Goal: Task Accomplishment & Management: Use online tool/utility

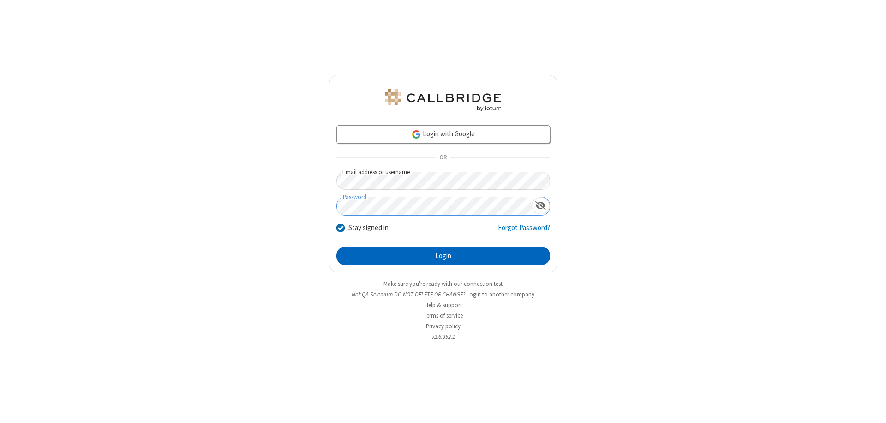
click at [443, 256] on button "Login" at bounding box center [444, 256] width 214 height 18
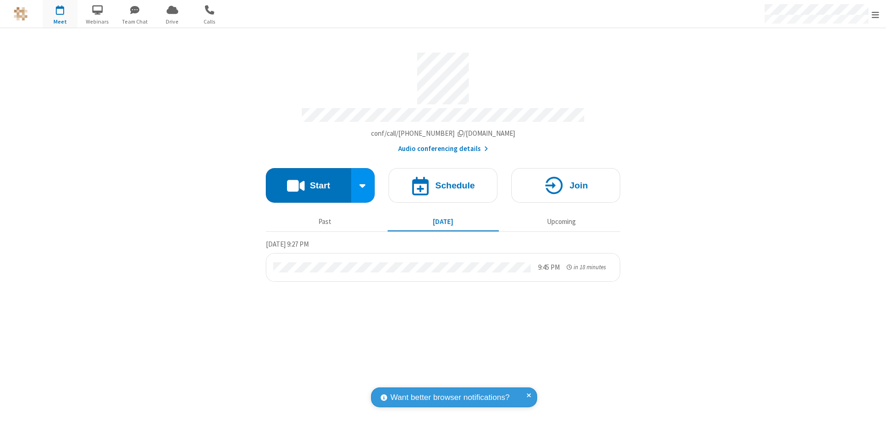
click at [876, 14] on span "Open menu" at bounding box center [875, 14] width 7 height 9
click at [172, 21] on span "Drive" at bounding box center [172, 22] width 35 height 8
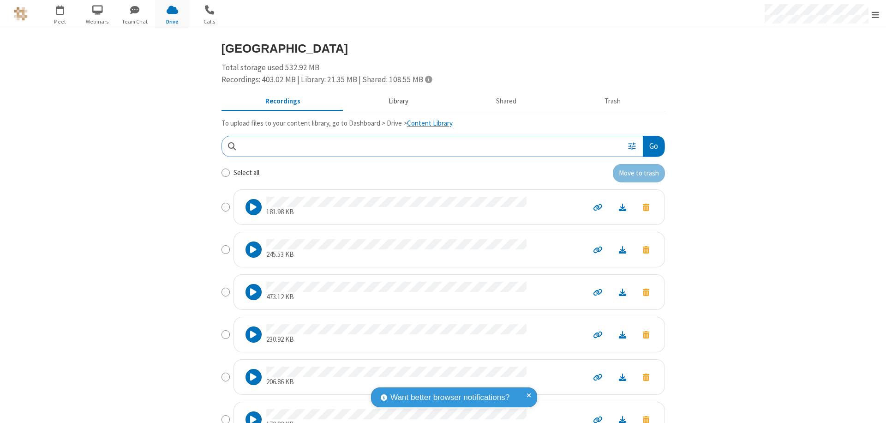
click at [394, 101] on button "Library" at bounding box center [398, 102] width 108 height 18
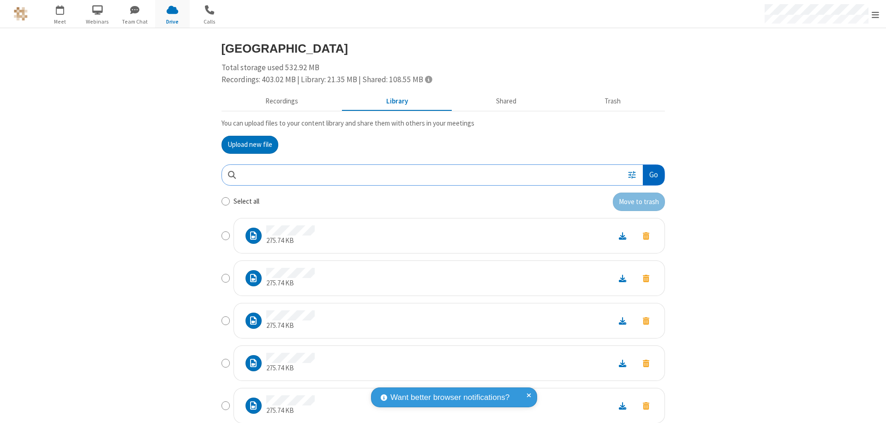
click at [650, 175] on button "Go" at bounding box center [653, 175] width 21 height 21
click at [246, 145] on button "Upload new file" at bounding box center [250, 145] width 57 height 18
